Goal: Information Seeking & Learning: Check status

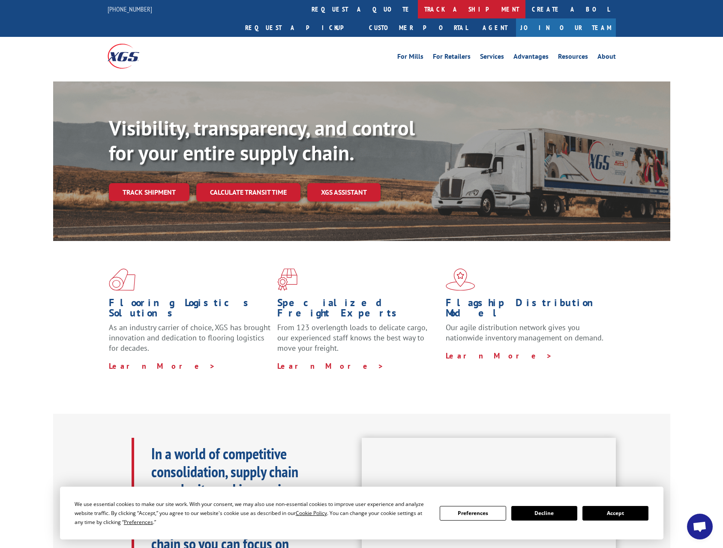
click at [418, 8] on link "track a shipment" at bounding box center [472, 9] width 108 height 18
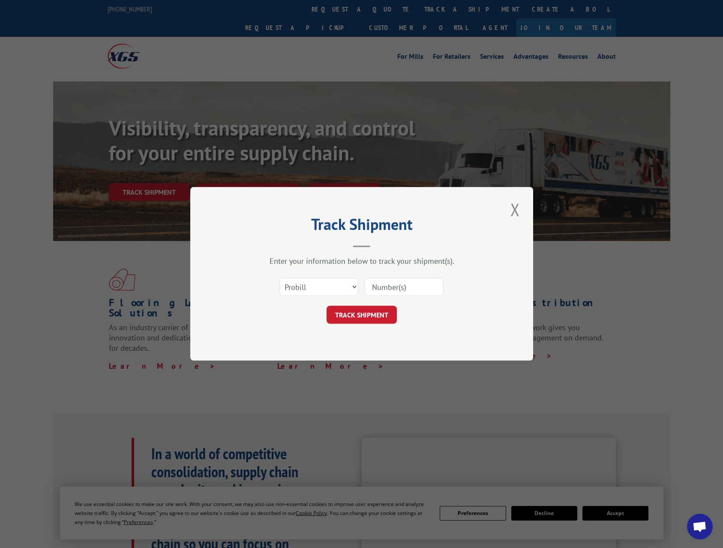
click at [397, 286] on input at bounding box center [404, 287] width 79 height 18
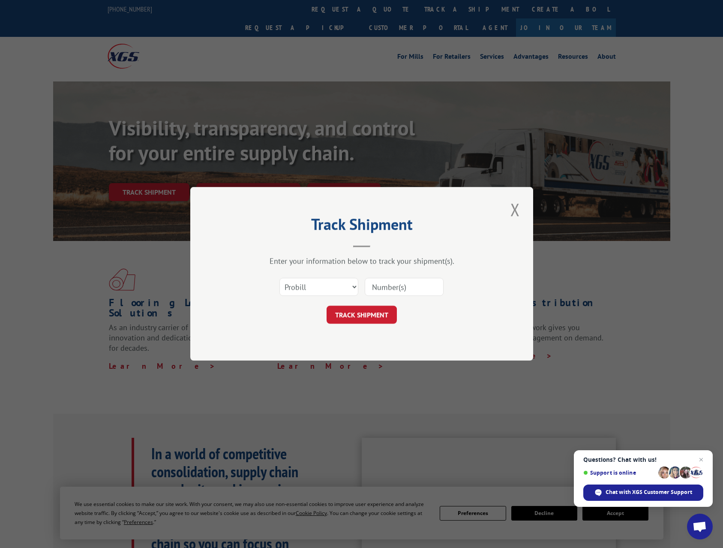
paste input "50860833"
type input "50860833"
click at [375, 319] on button "TRACK SHIPMENT" at bounding box center [362, 315] width 70 height 18
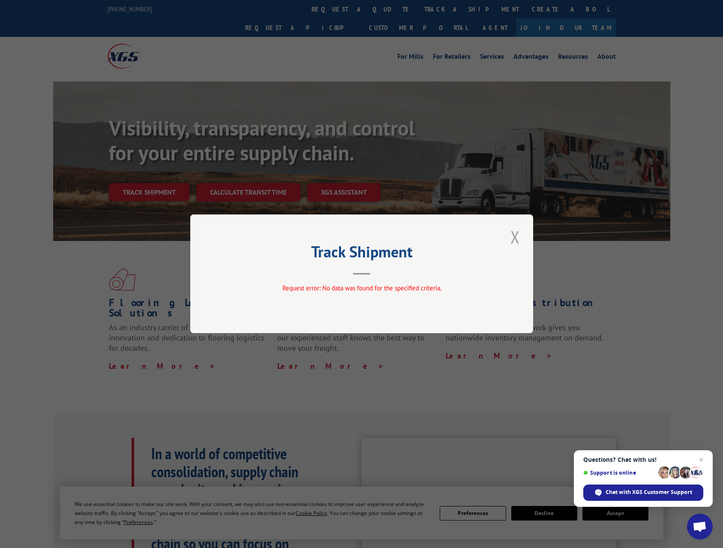
click at [515, 232] on button "Close modal" at bounding box center [515, 237] width 15 height 24
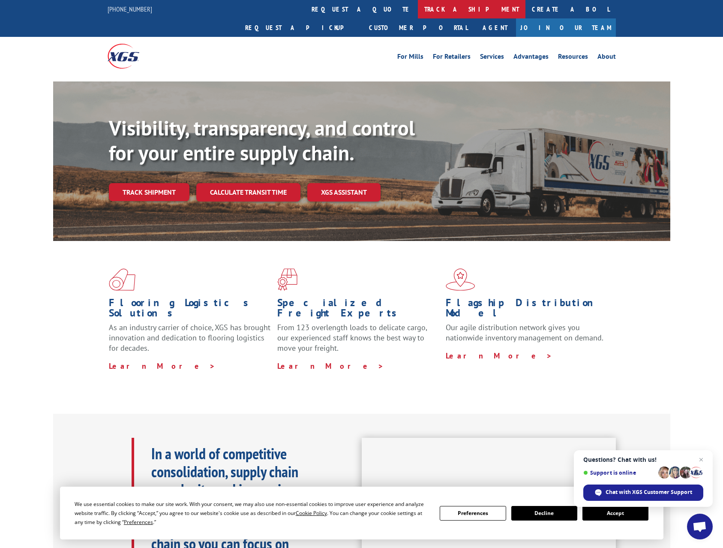
click at [418, 12] on link "track a shipment" at bounding box center [472, 9] width 108 height 18
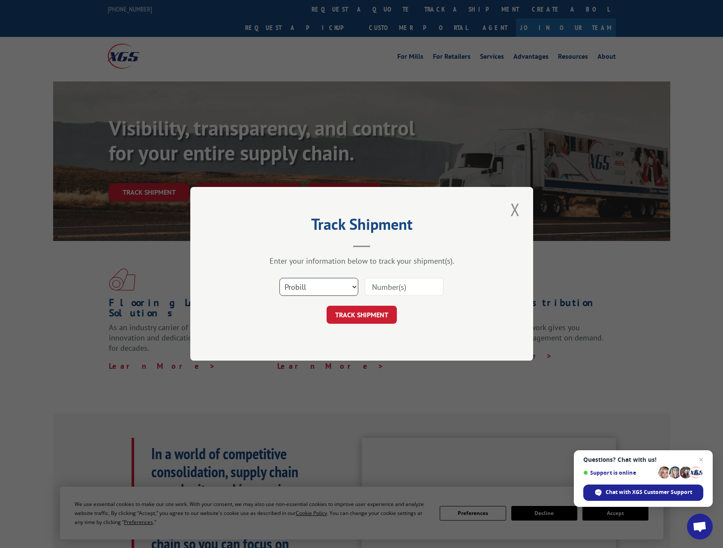
click at [354, 288] on select "Select category... Probill BOL PO" at bounding box center [318, 287] width 79 height 18
select select "bol"
click at [279, 278] on select "Select category... Probill BOL PO" at bounding box center [318, 287] width 79 height 18
click at [391, 285] on input at bounding box center [404, 287] width 79 height 18
paste input "50860833"
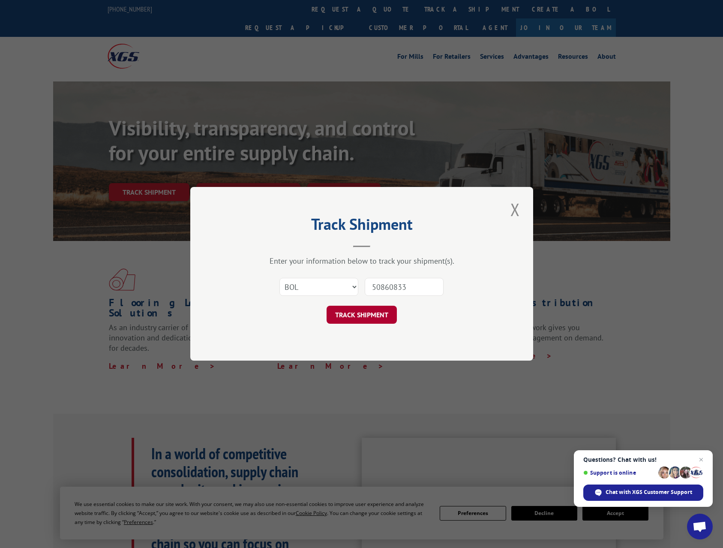
type input "50860833"
click at [383, 317] on button "TRACK SHIPMENT" at bounding box center [362, 315] width 70 height 18
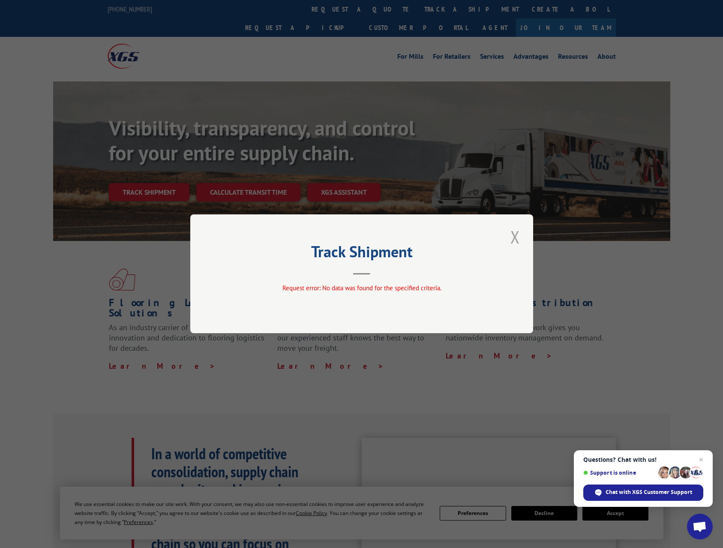
click at [510, 235] on button "Close modal" at bounding box center [515, 237] width 15 height 24
